Goal: Navigation & Orientation: Find specific page/section

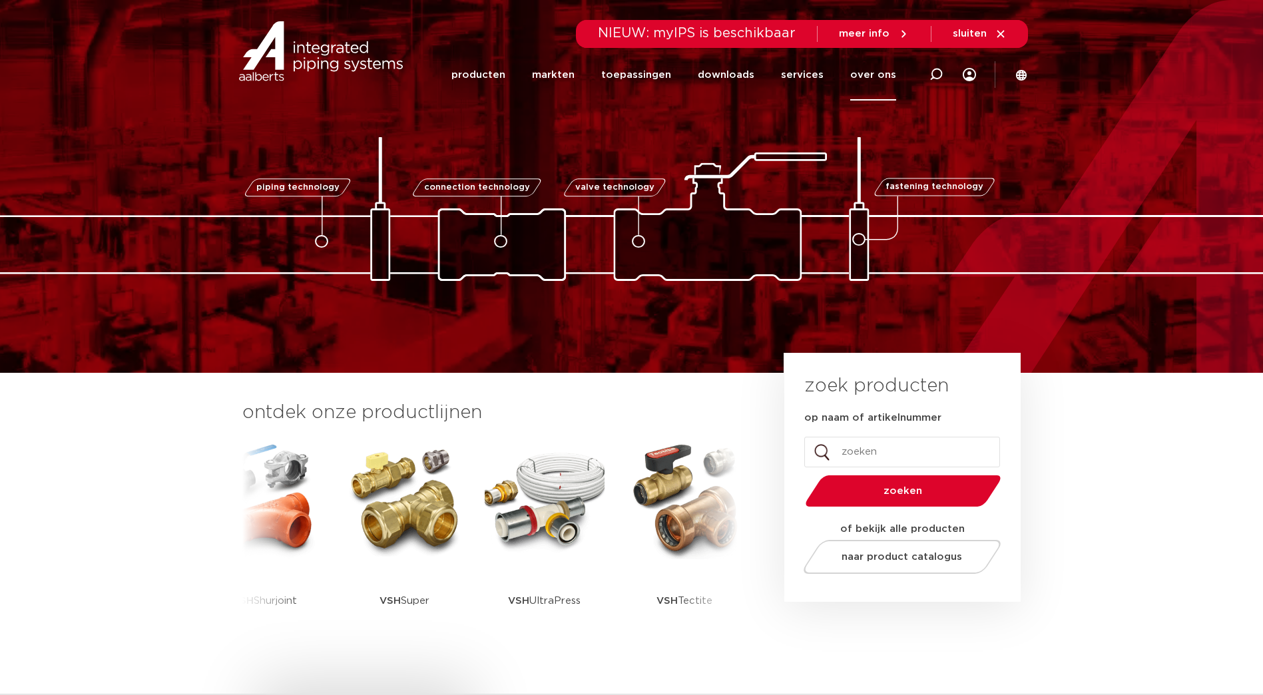
click at [870, 74] on link "over ons" at bounding box center [873, 74] width 46 height 51
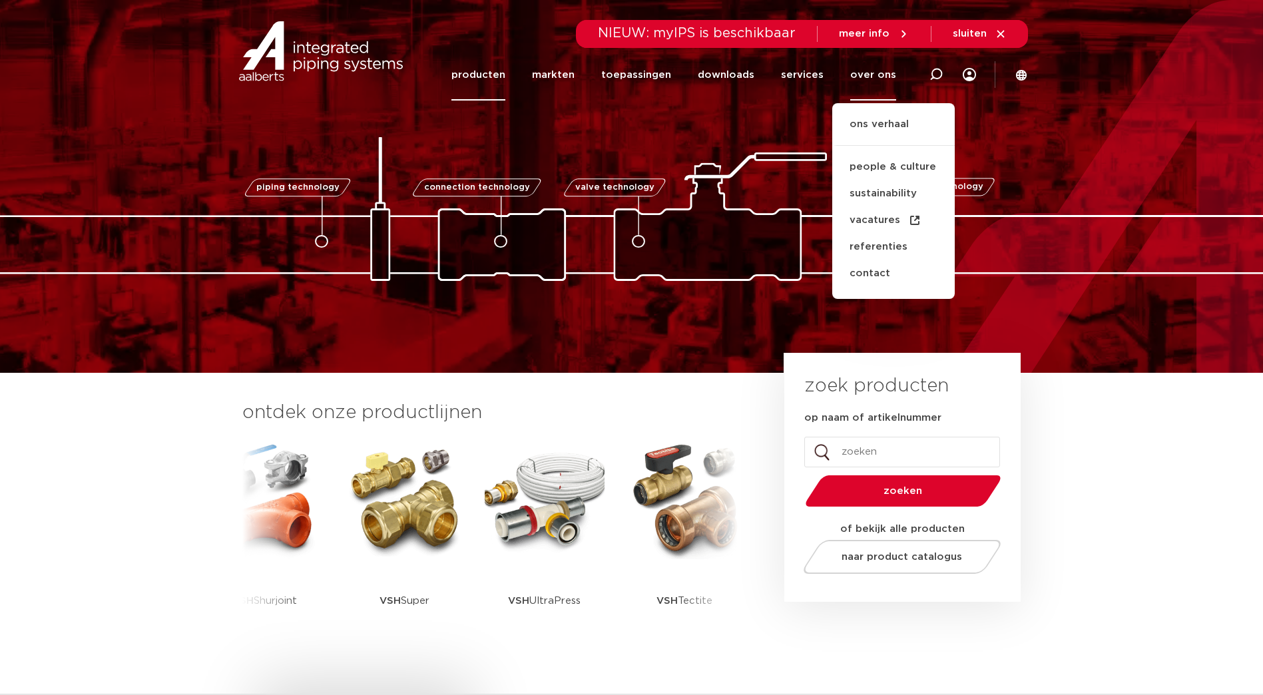
click at [505, 76] on link "producten" at bounding box center [479, 74] width 54 height 51
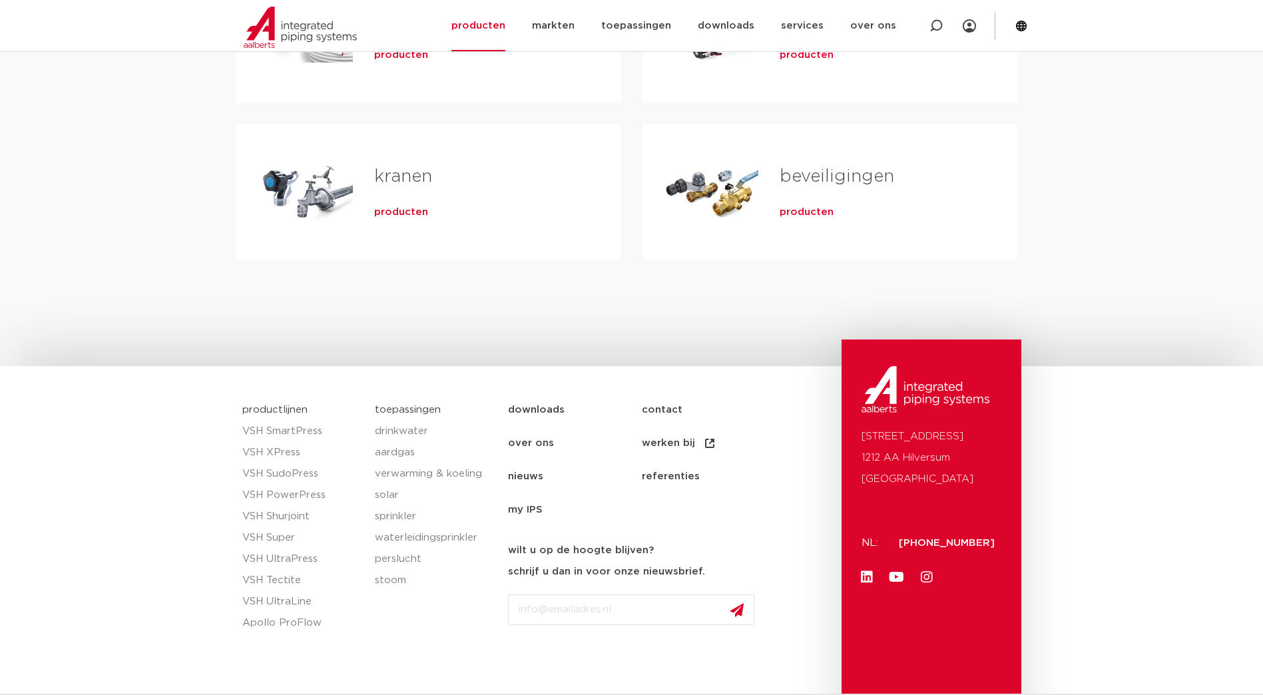
scroll to position [565, 0]
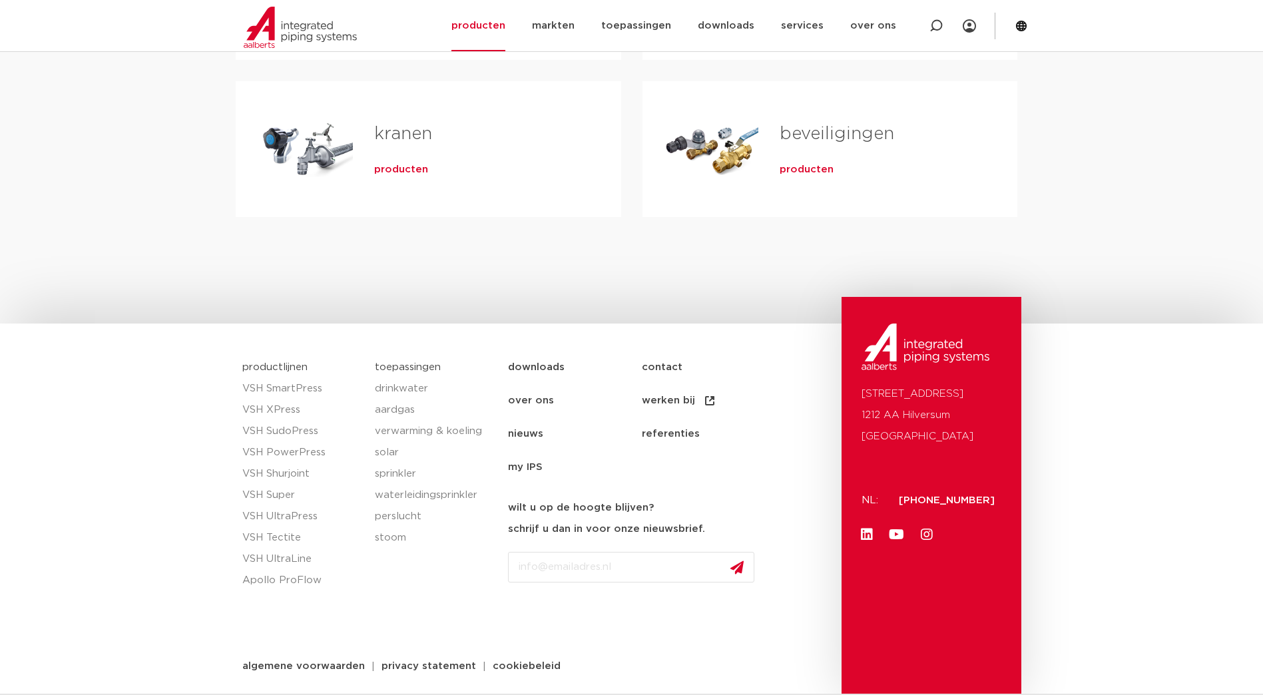
click at [674, 400] on link "werken bij" at bounding box center [709, 400] width 134 height 33
